Goal: Navigation & Orientation: Find specific page/section

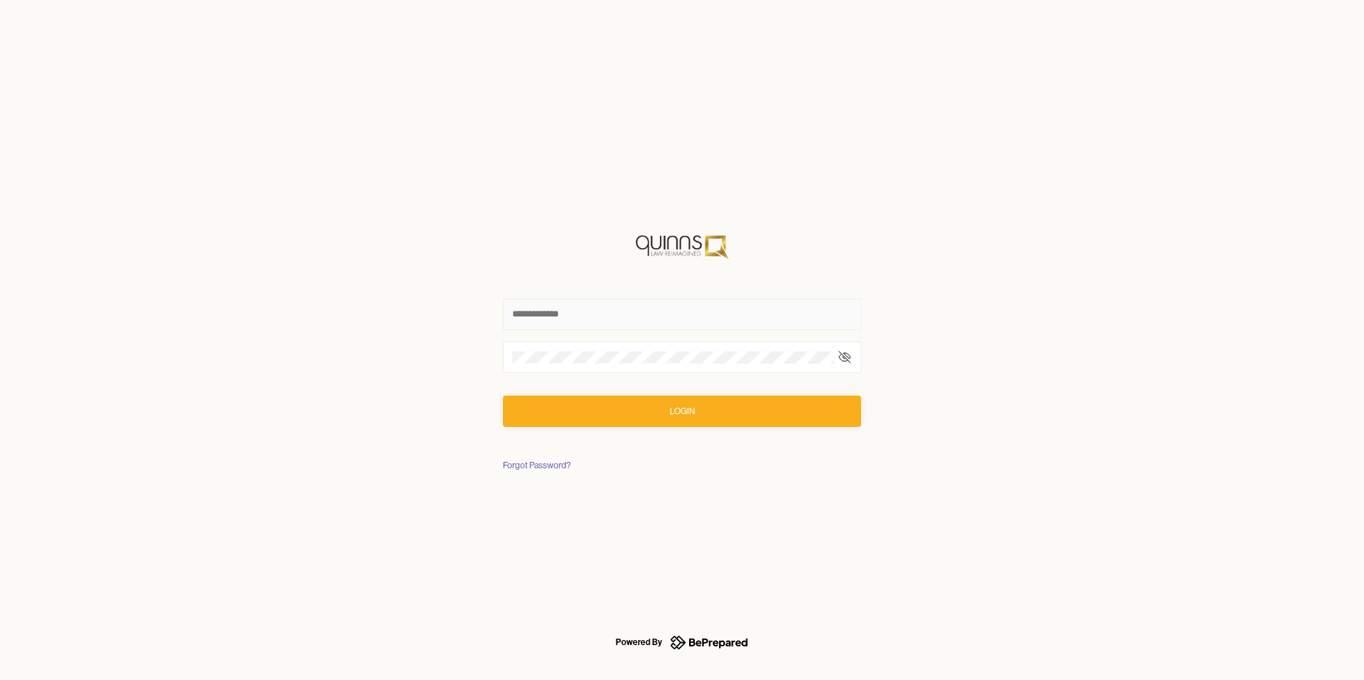
type input "**********"
click at [660, 413] on button "Login" at bounding box center [682, 411] width 358 height 31
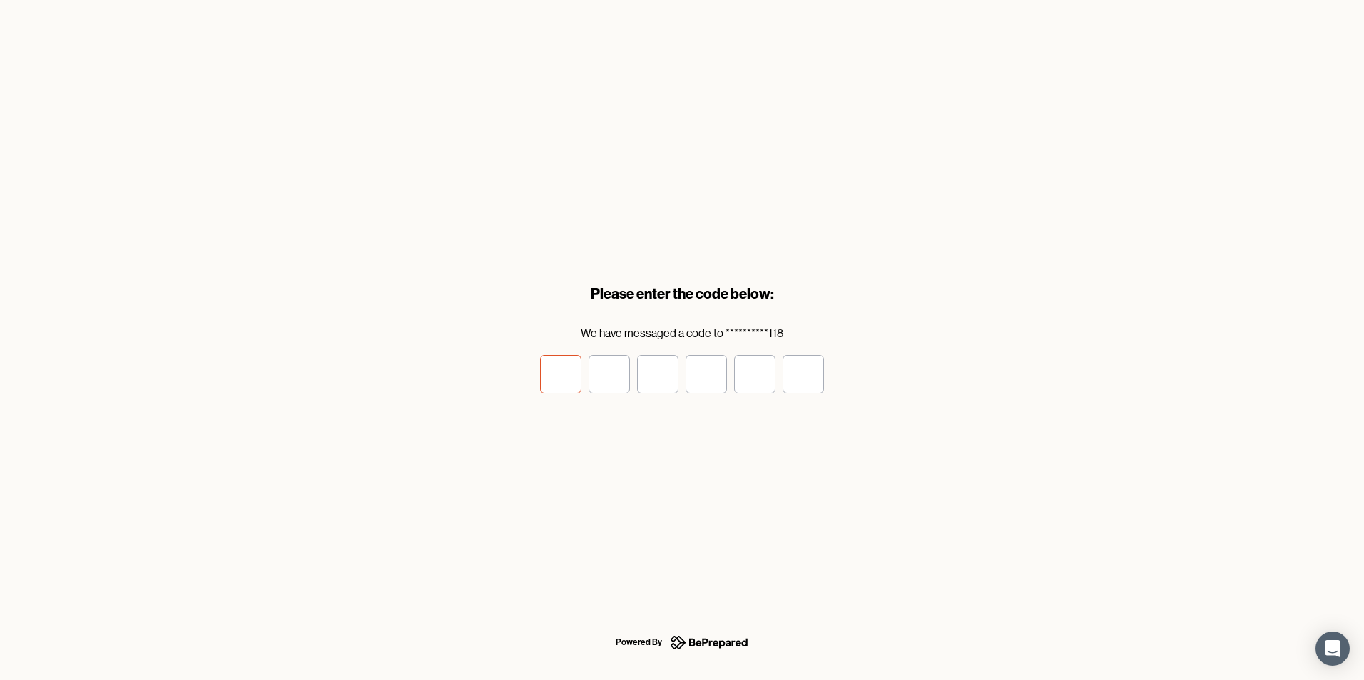
click at [543, 374] on input "tel" at bounding box center [560, 374] width 41 height 39
type input "*"
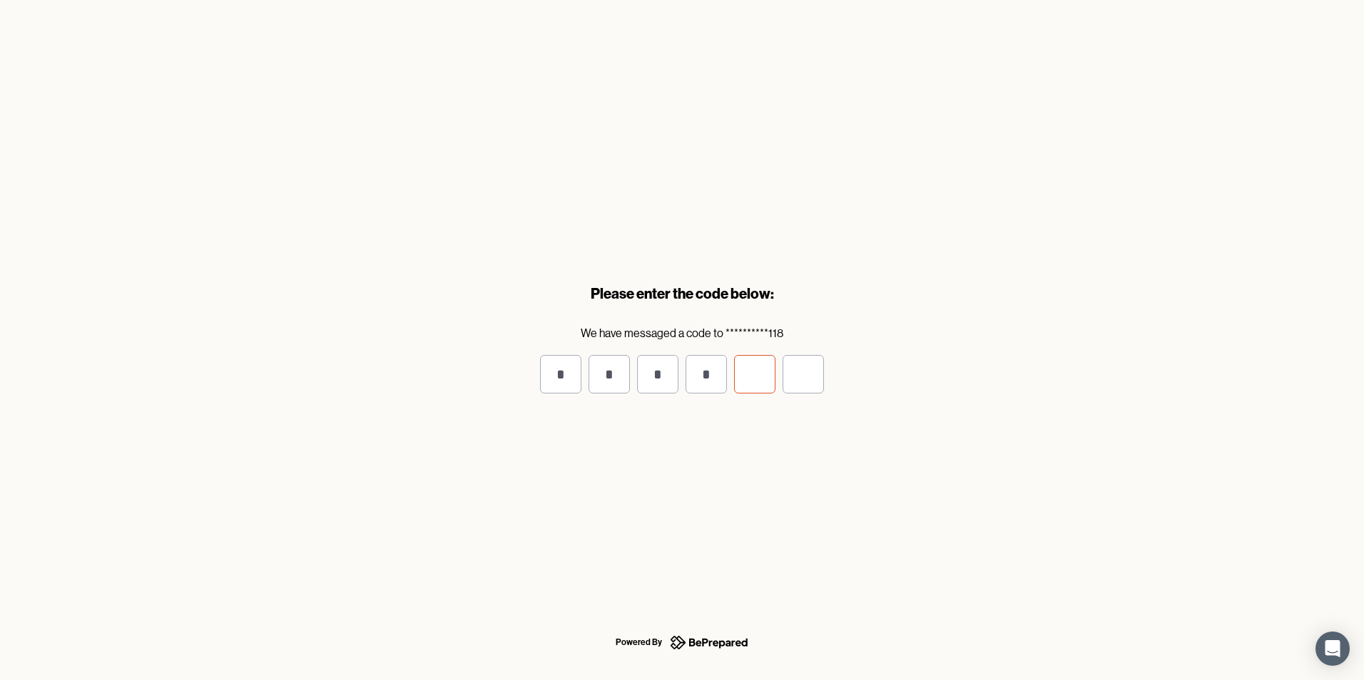
type input "*"
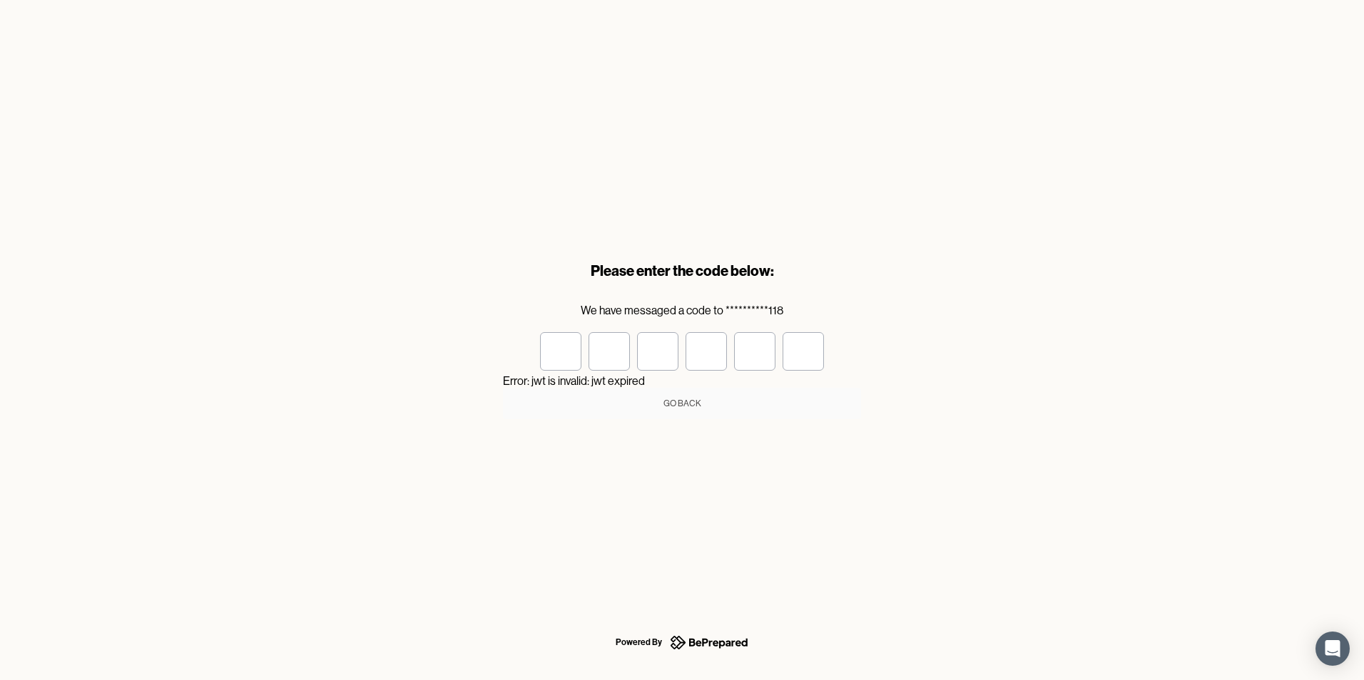
click at [677, 399] on div "Go Back" at bounding box center [682, 404] width 38 height 14
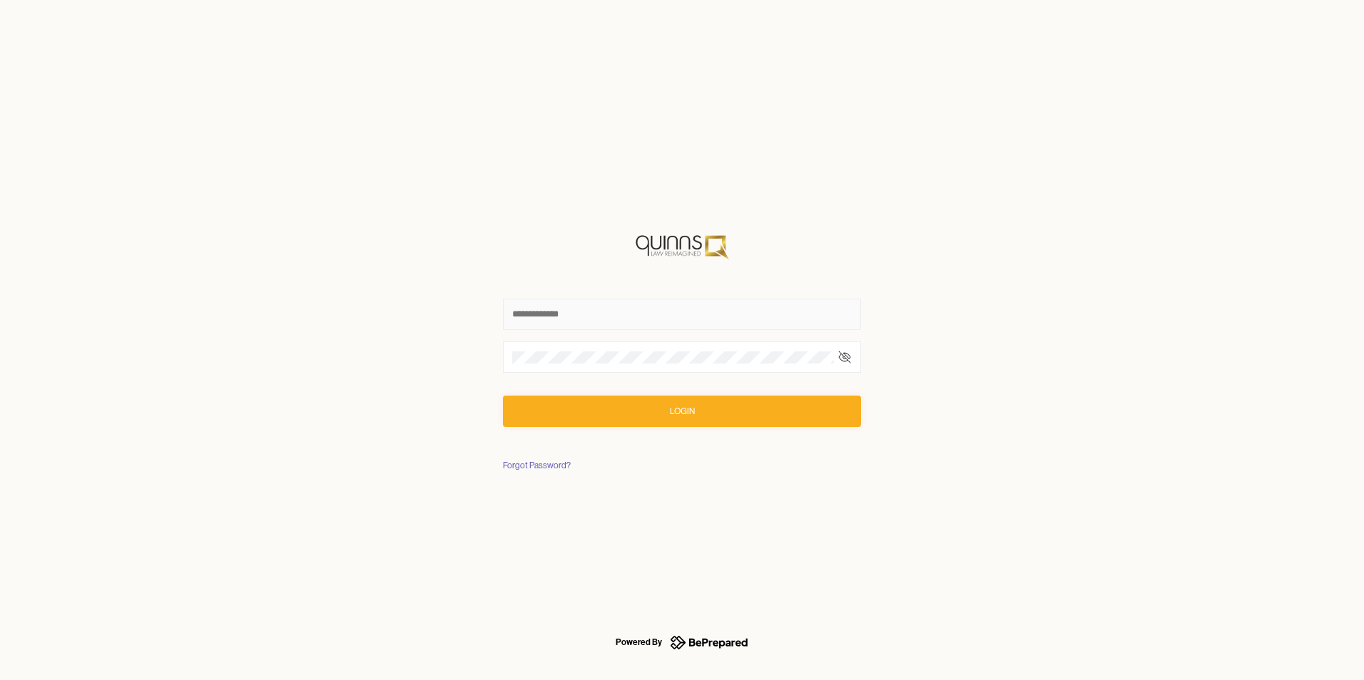
type input "**********"
click at [648, 414] on button "Login" at bounding box center [682, 411] width 358 height 31
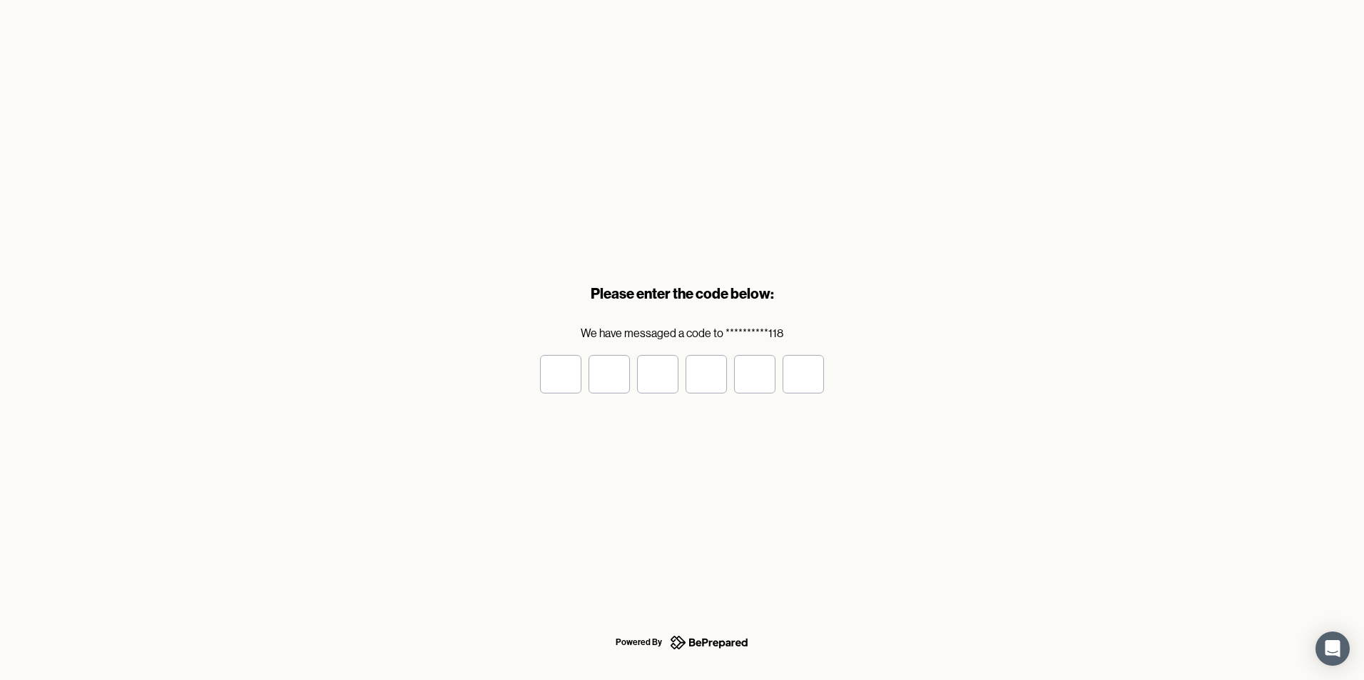
type input "*"
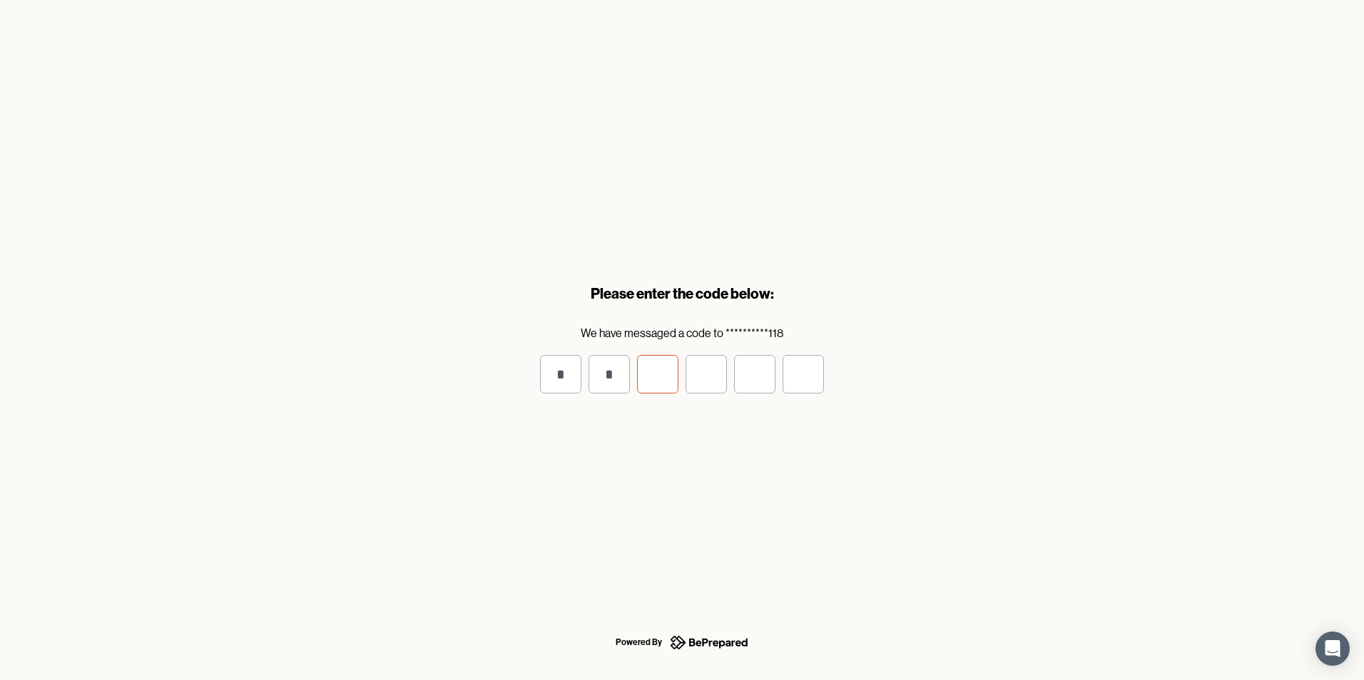
type input "*"
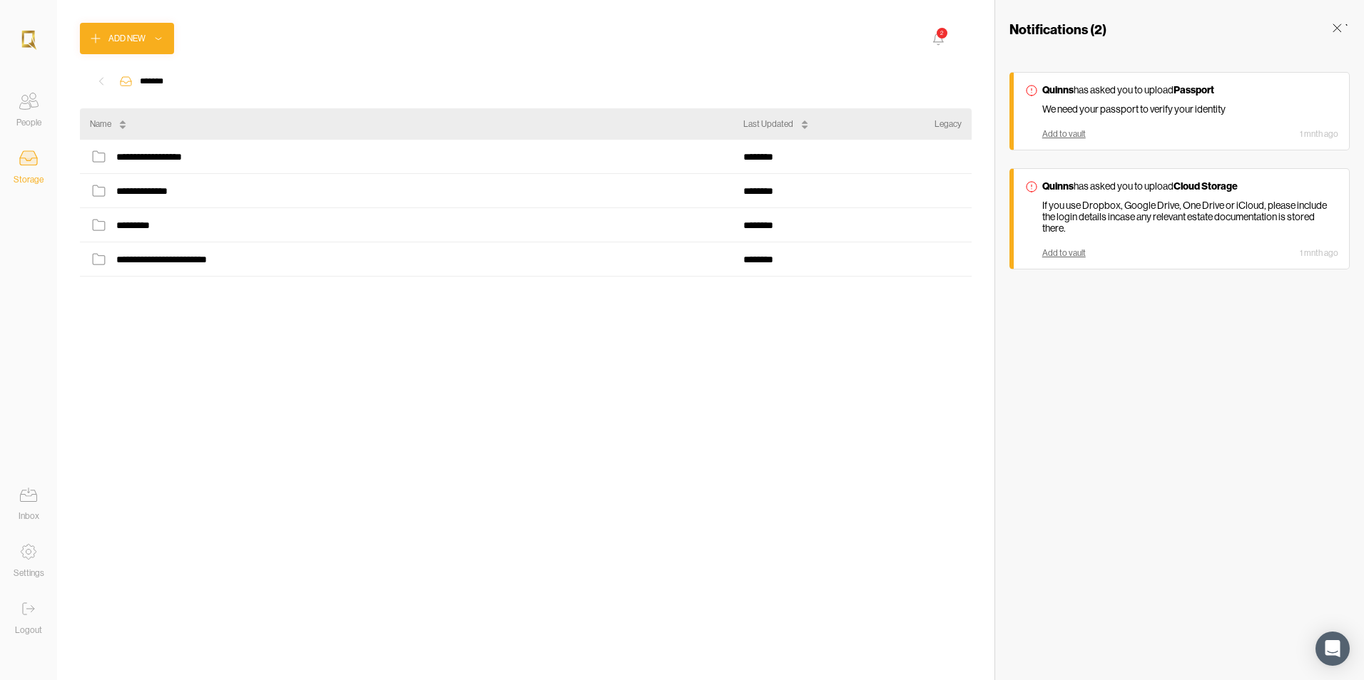
click at [1338, 30] on icon at bounding box center [1336, 28] width 14 height 14
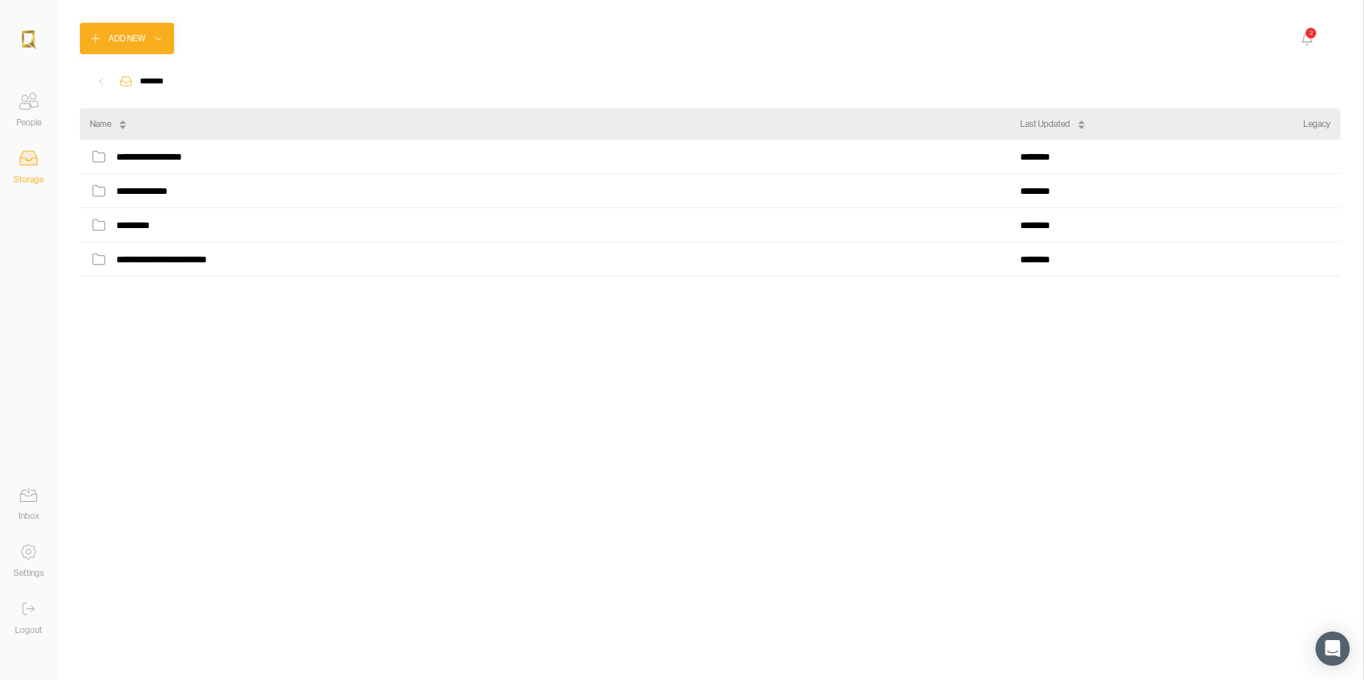
click at [32, 103] on icon at bounding box center [28, 101] width 29 height 29
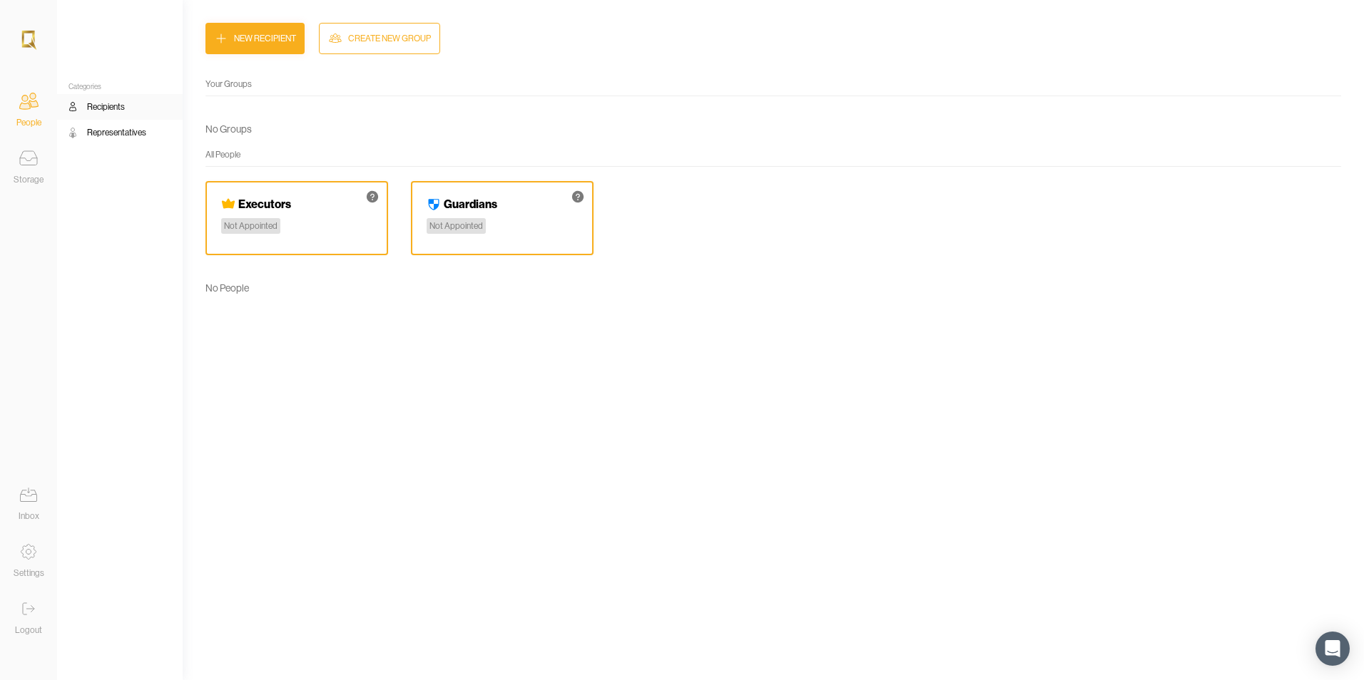
click at [28, 162] on icon at bounding box center [28, 158] width 29 height 29
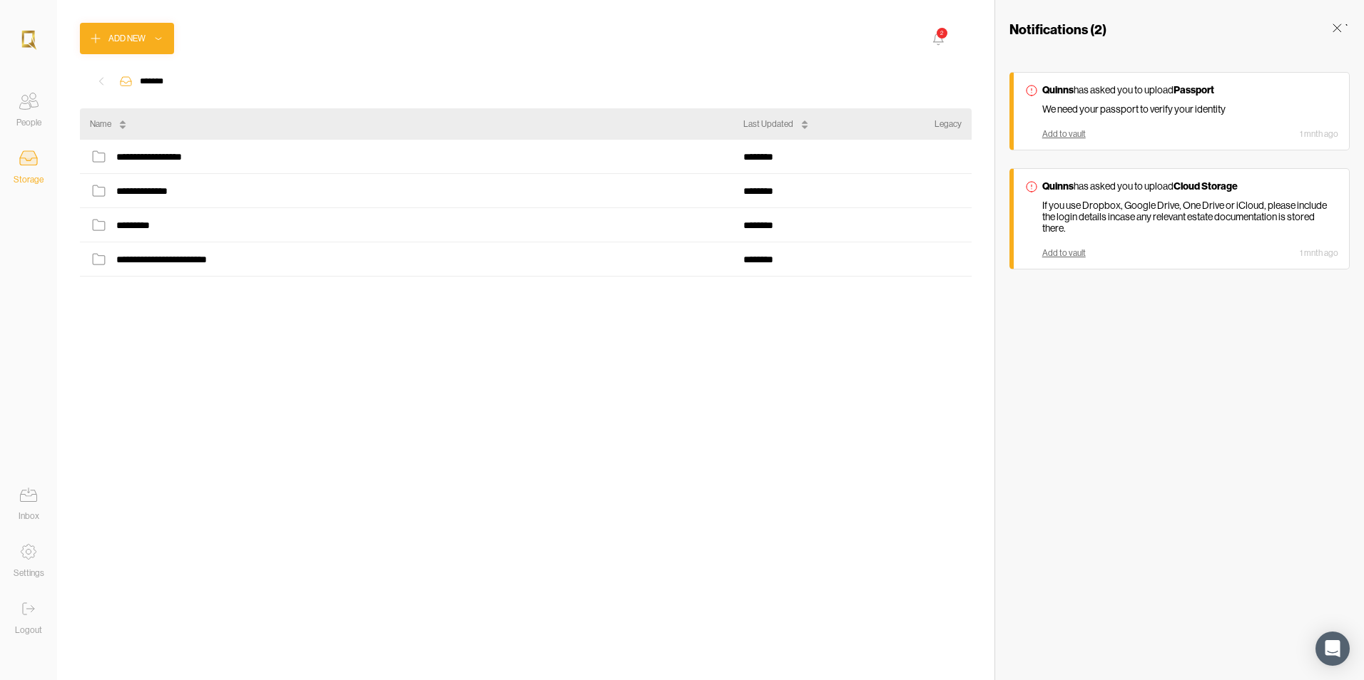
click at [39, 487] on icon at bounding box center [28, 495] width 29 height 29
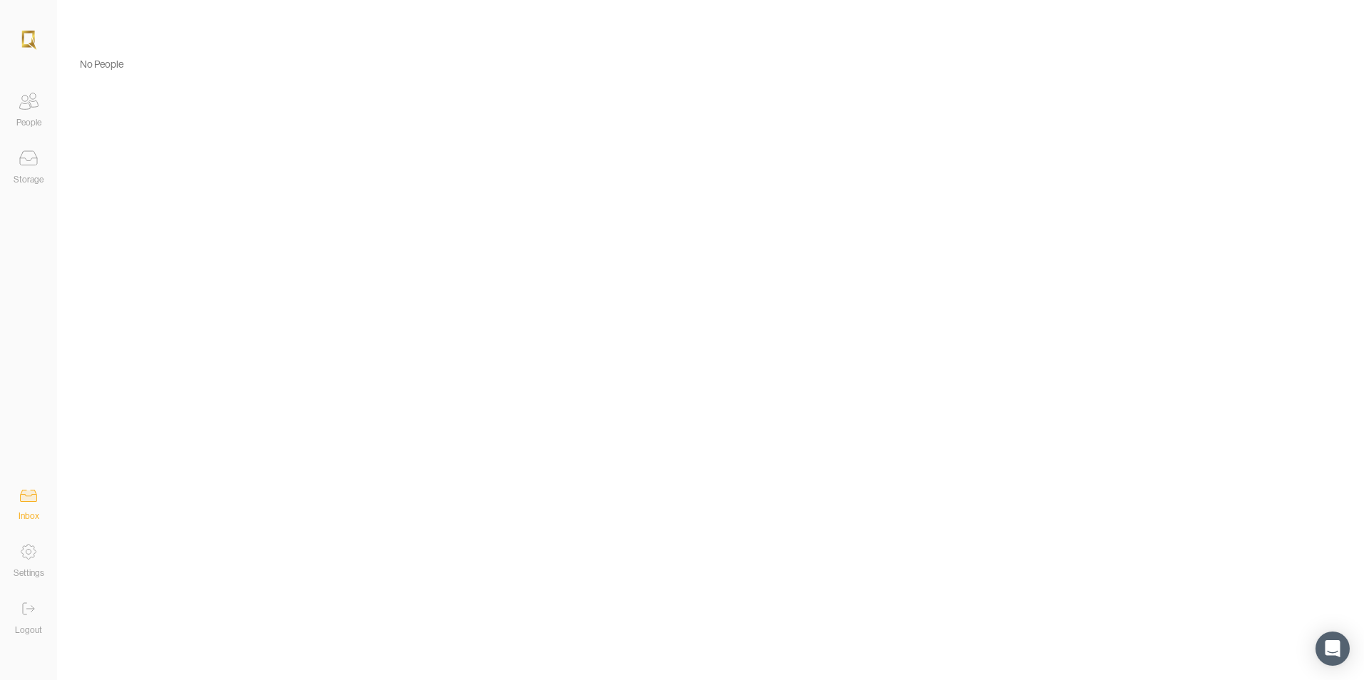
click at [34, 541] on icon at bounding box center [28, 552] width 29 height 29
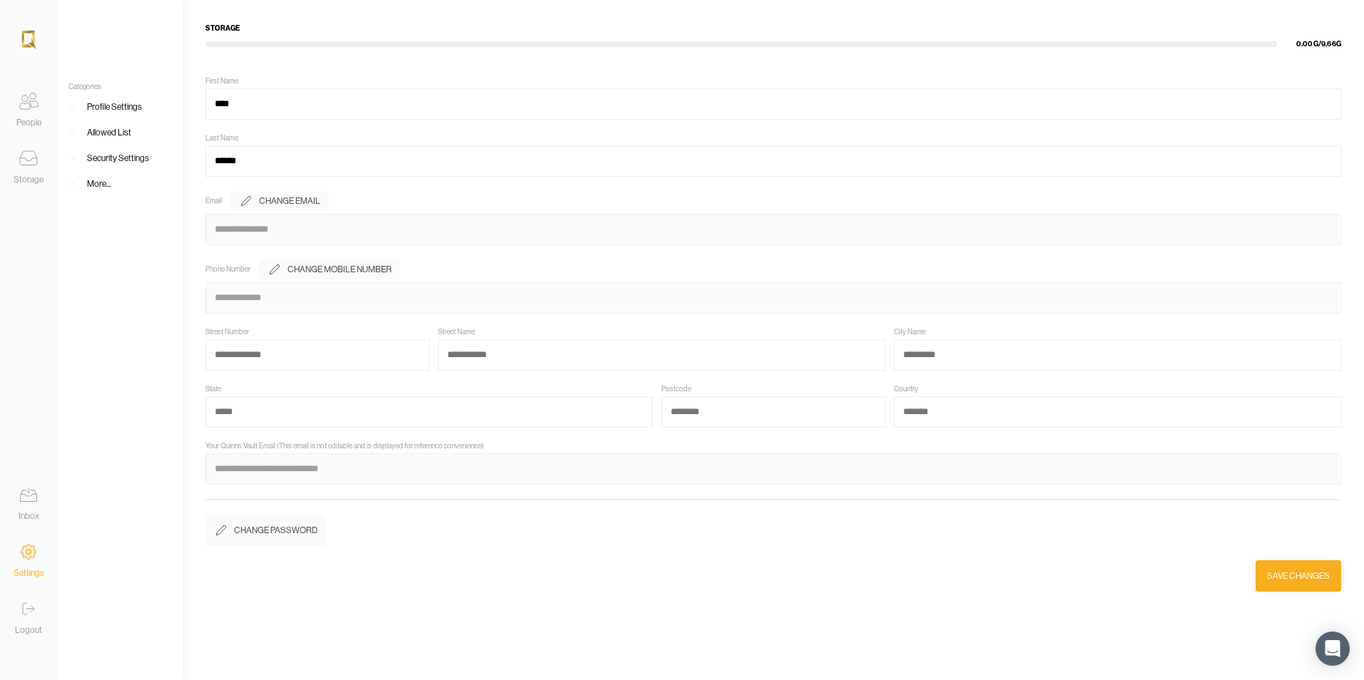
click at [103, 182] on div "More..." at bounding box center [99, 184] width 24 height 14
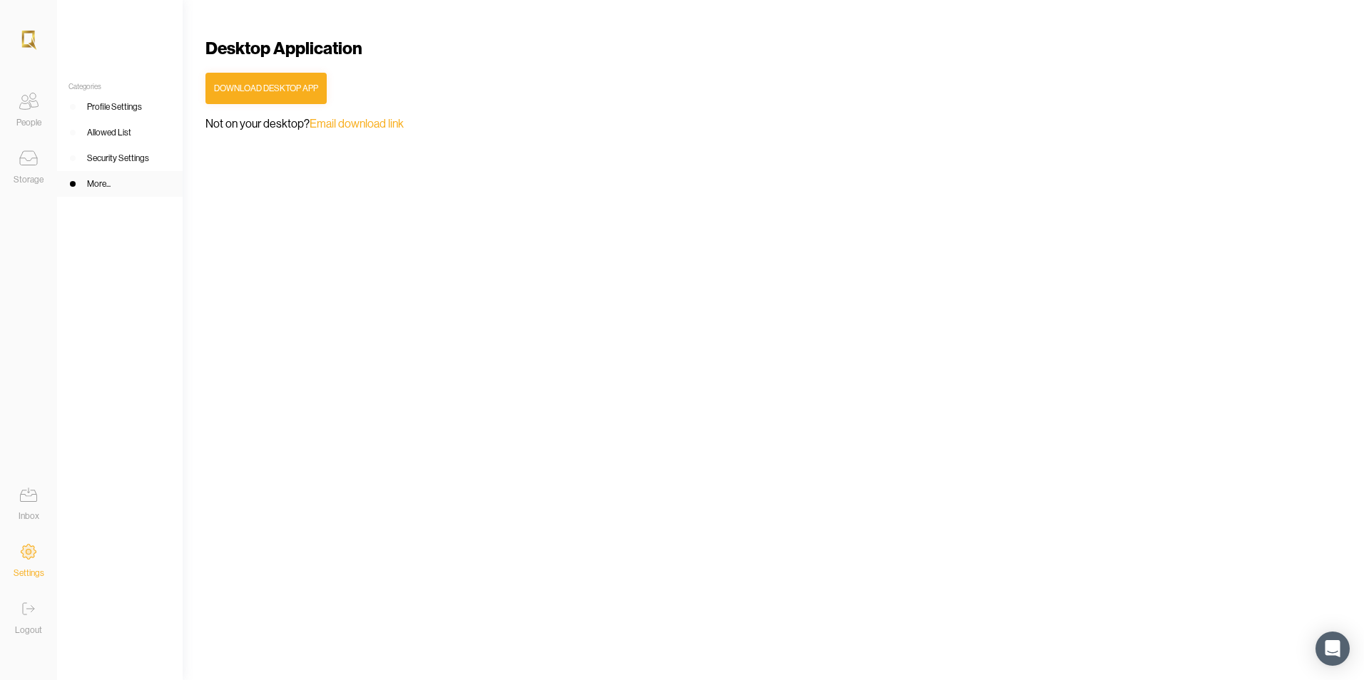
click at [95, 103] on div "Profile Settings" at bounding box center [114, 107] width 55 height 14
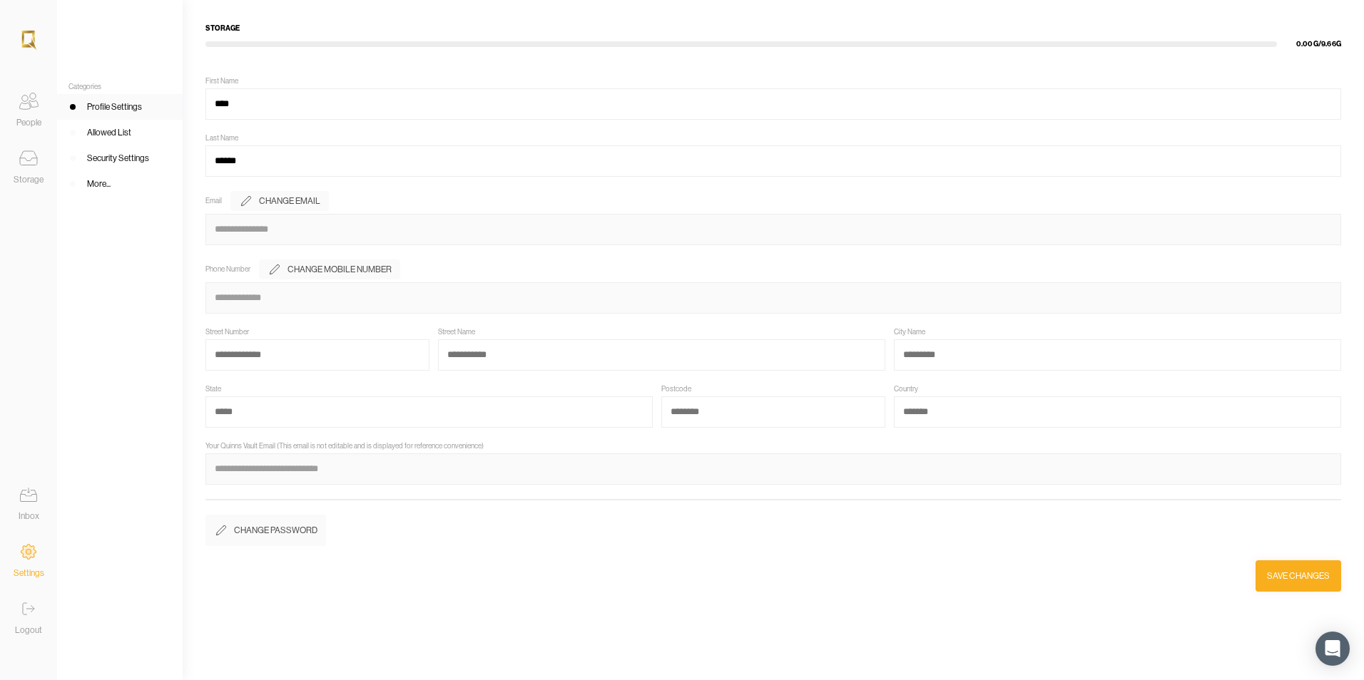
click at [121, 130] on div "Allowed List" at bounding box center [109, 133] width 44 height 14
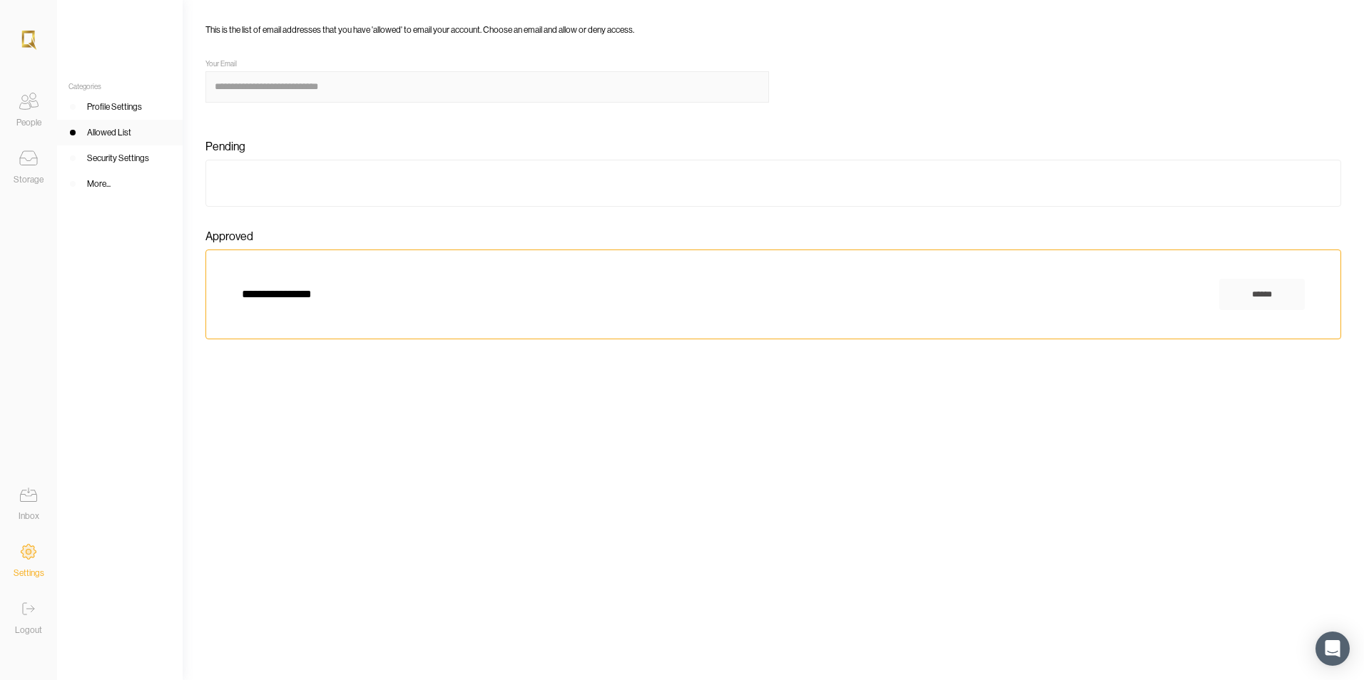
click at [121, 155] on div "Security Settings" at bounding box center [118, 158] width 62 height 14
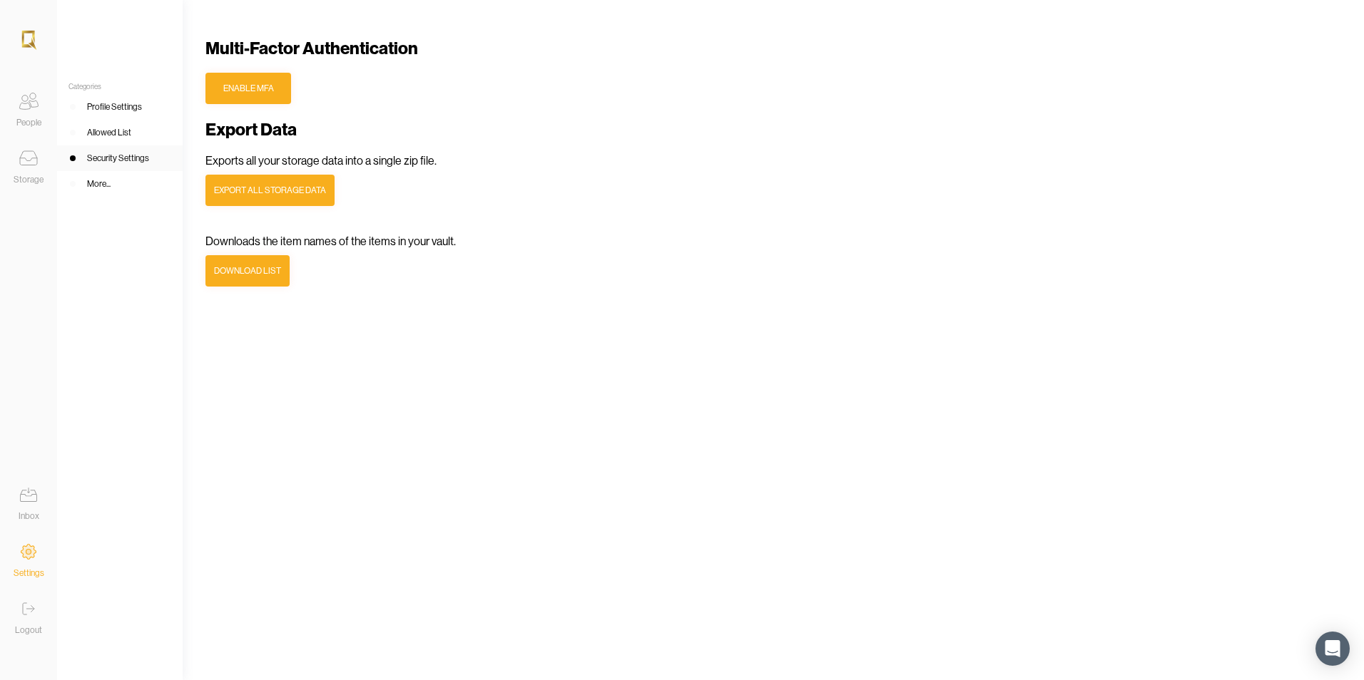
click at [42, 101] on icon at bounding box center [28, 101] width 29 height 29
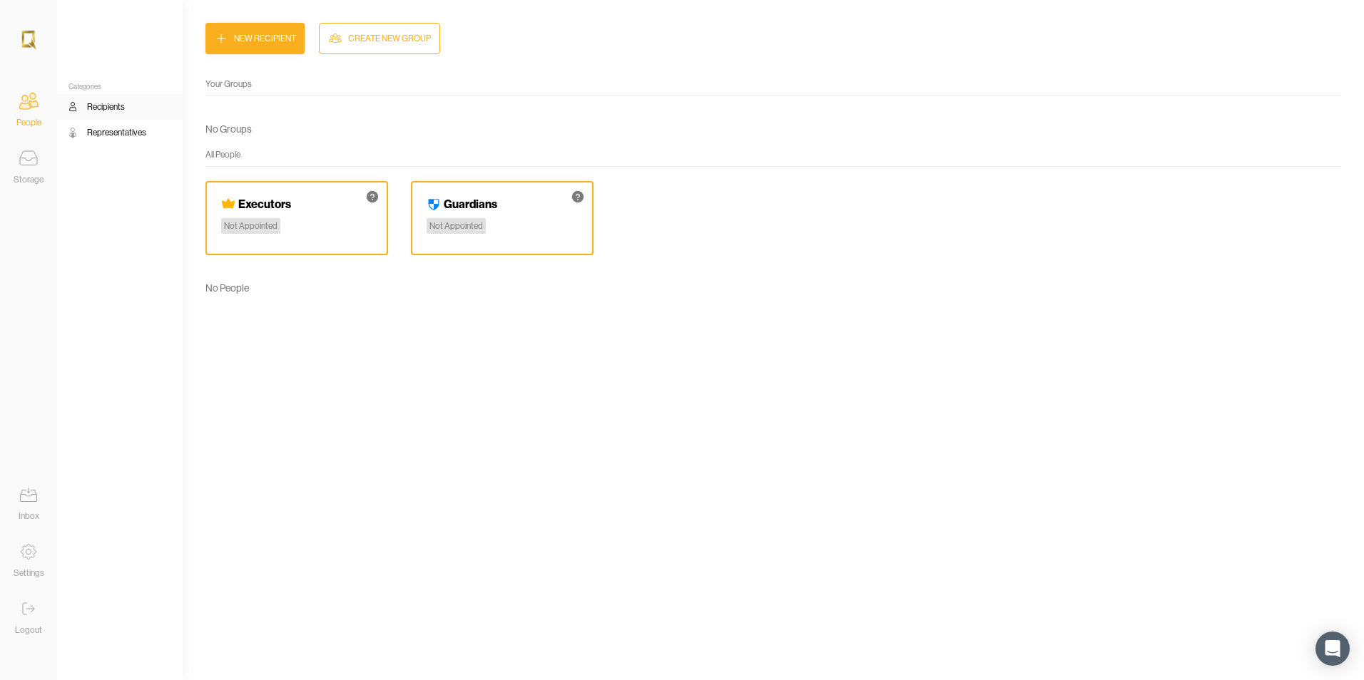
click at [33, 42] on img at bounding box center [29, 40] width 18 height 23
click at [38, 486] on icon at bounding box center [28, 495] width 29 height 29
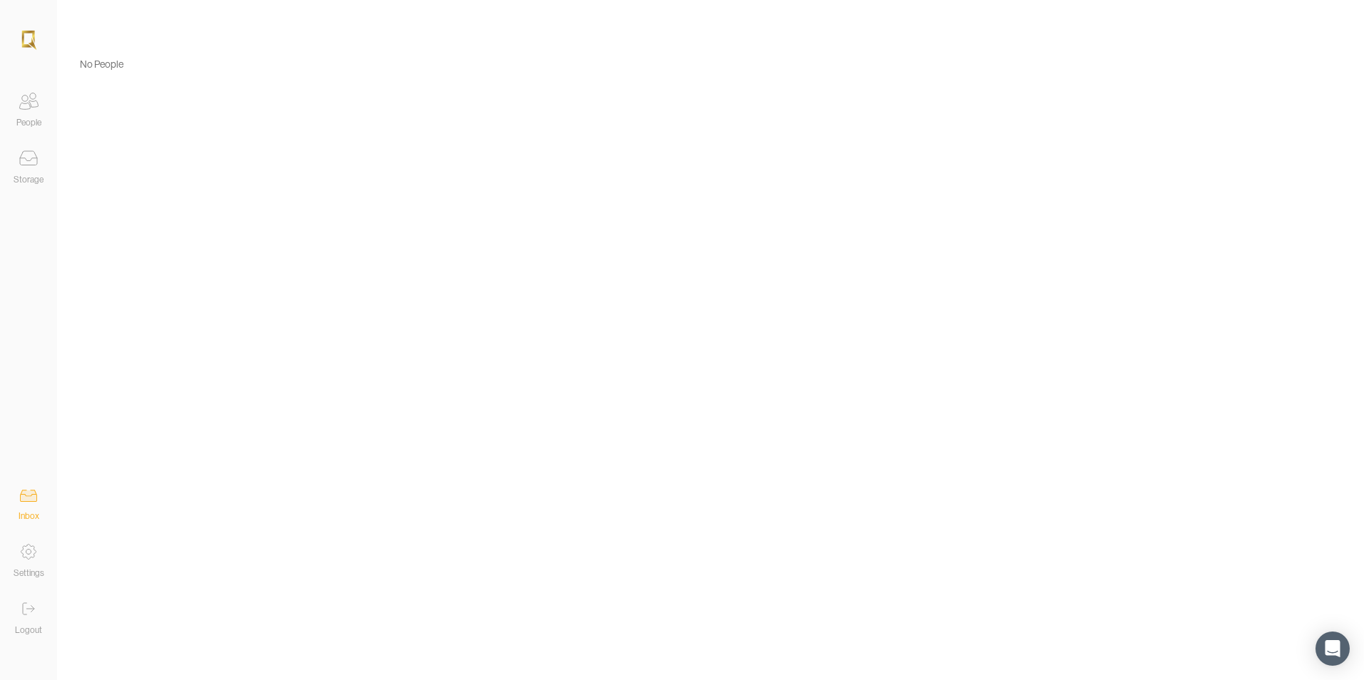
click at [21, 118] on div "People" at bounding box center [28, 123] width 25 height 14
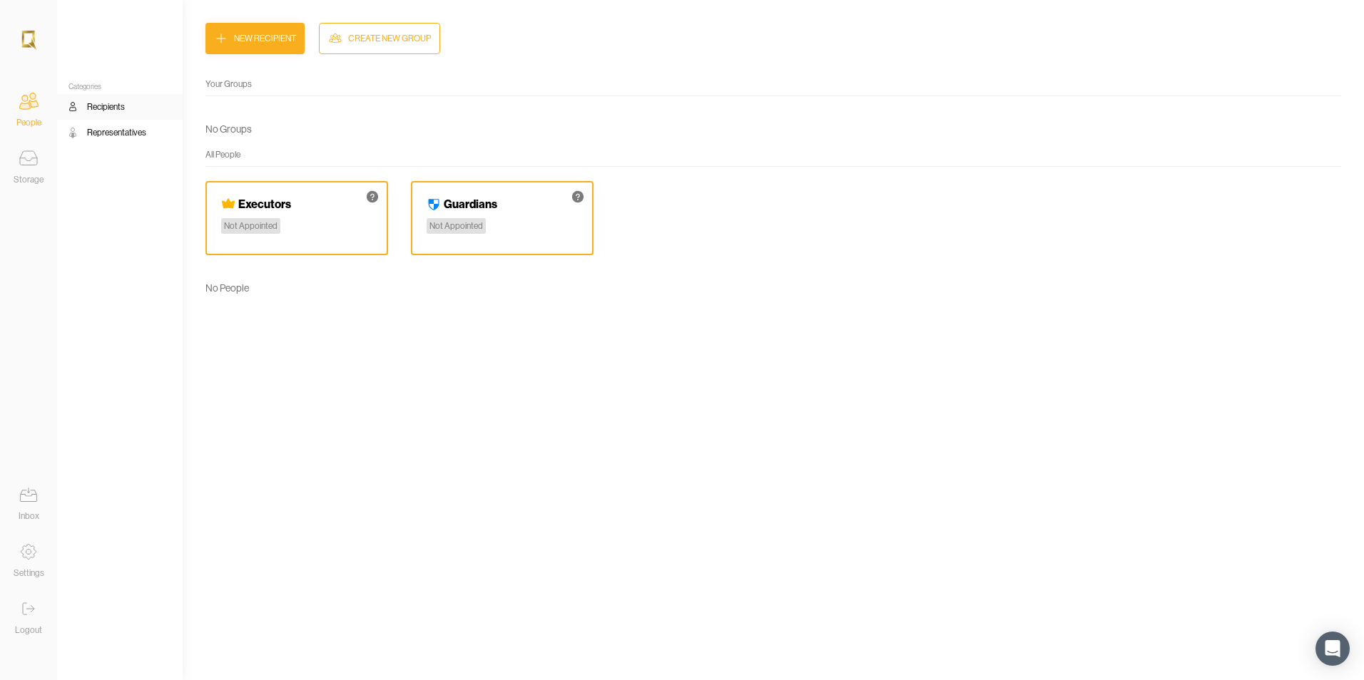
click at [112, 107] on div "Recipients" at bounding box center [106, 107] width 38 height 14
click at [123, 110] on div "Recipients" at bounding box center [106, 107] width 38 height 14
click at [133, 126] on div "Representatives" at bounding box center [116, 133] width 59 height 14
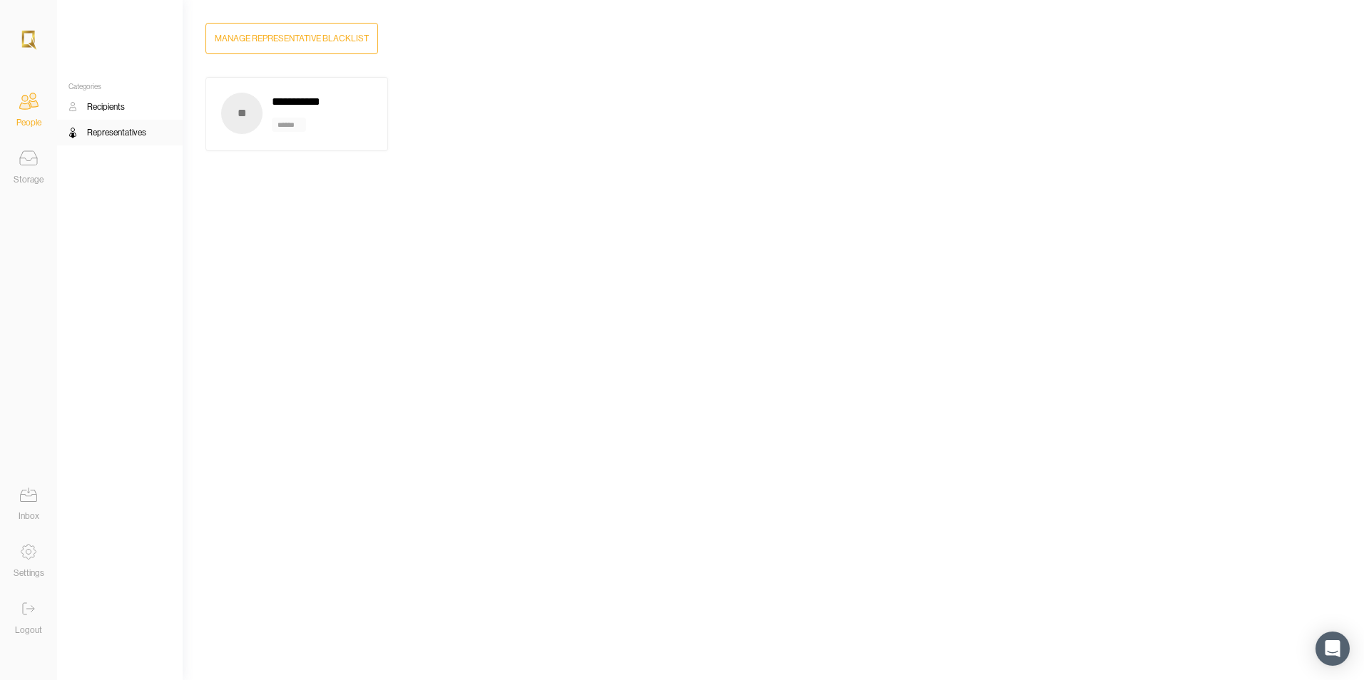
click at [29, 158] on icon at bounding box center [28, 158] width 29 height 29
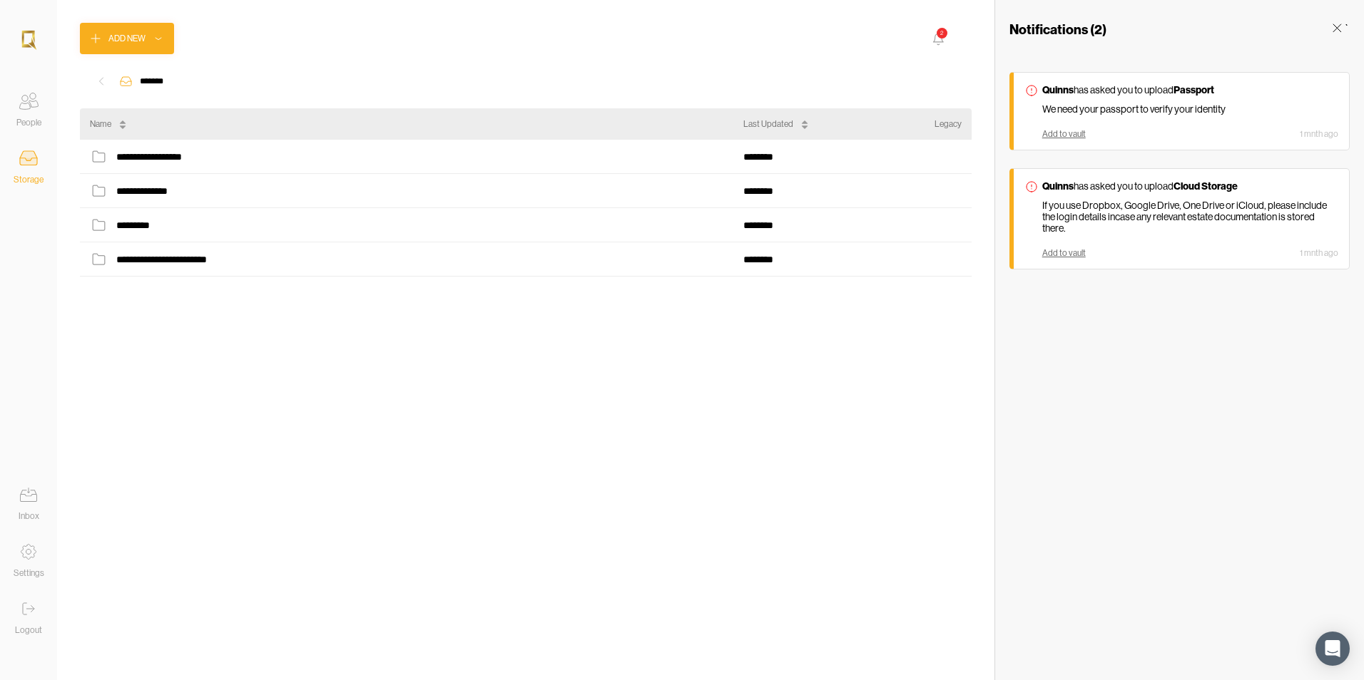
click at [22, 31] on img at bounding box center [29, 40] width 18 height 23
click at [24, 109] on icon at bounding box center [28, 101] width 29 height 29
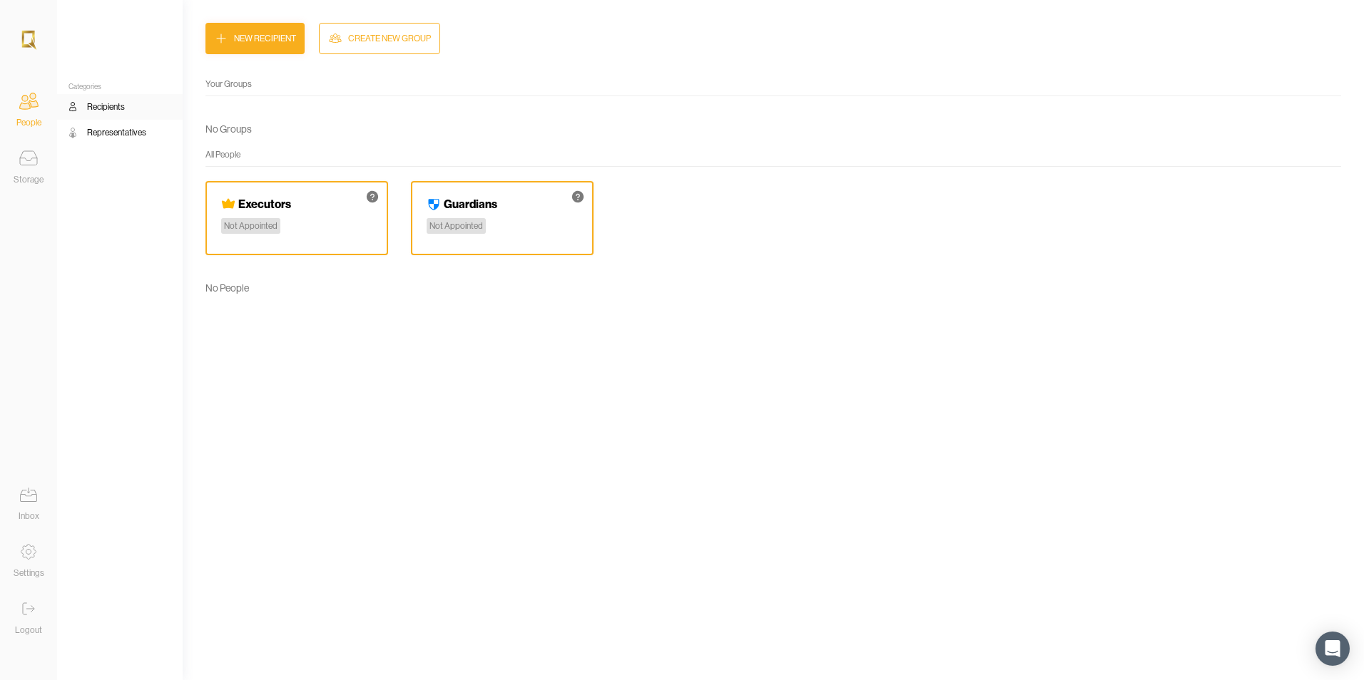
click at [34, 501] on icon at bounding box center [28, 495] width 29 height 29
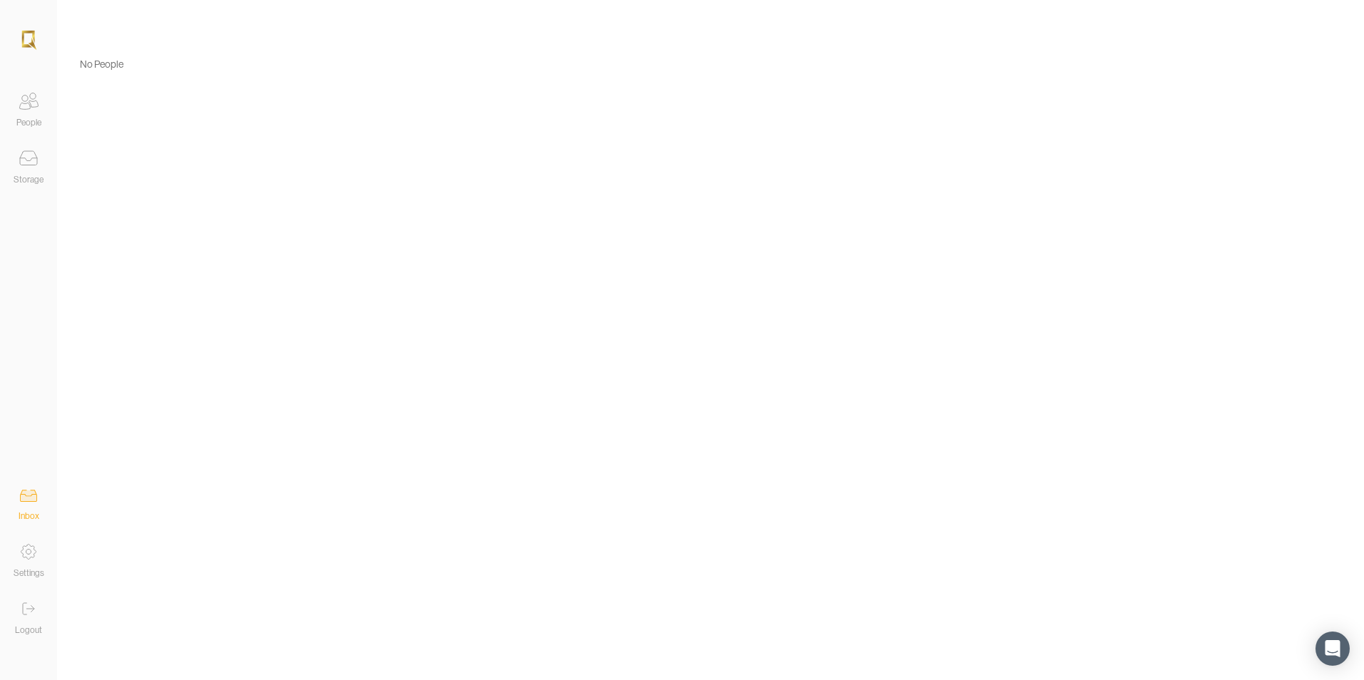
drag, startPoint x: 38, startPoint y: 44, endPoint x: 27, endPoint y: 43, distance: 10.7
click at [38, 44] on div "People Storage" at bounding box center [28, 111] width 57 height 165
click at [20, 39] on img at bounding box center [29, 40] width 18 height 23
click at [34, 36] on img at bounding box center [29, 40] width 18 height 23
click at [29, 553] on icon at bounding box center [28, 552] width 29 height 29
